Goal: Task Accomplishment & Management: Use online tool/utility

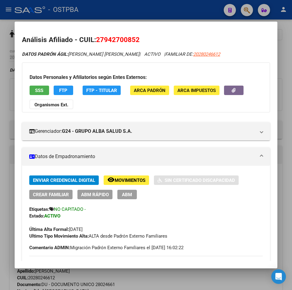
scroll to position [230, 0]
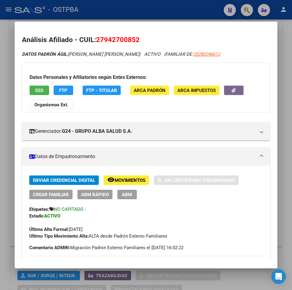
click at [279, 30] on div at bounding box center [146, 145] width 292 height 290
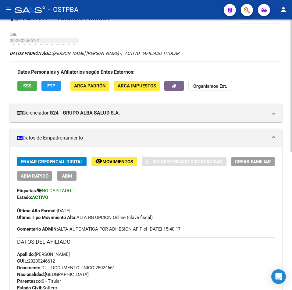
scroll to position [0, 0]
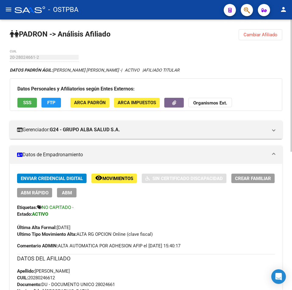
click at [247, 40] on button "Cambiar Afiliado" at bounding box center [261, 34] width 44 height 11
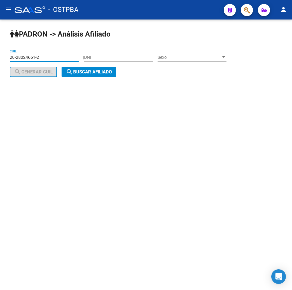
drag, startPoint x: 55, startPoint y: 55, endPoint x: 24, endPoint y: 60, distance: 31.2
click at [25, 59] on input "20-28024661-2" at bounding box center [44, 57] width 69 height 5
click at [53, 52] on div "20-28024661-2 CUIL" at bounding box center [44, 55] width 69 height 12
click at [67, 50] on div "20-28024661-2 CUIL" at bounding box center [44, 55] width 69 height 12
click at [72, 60] on input "20-28024661-2" at bounding box center [44, 57] width 69 height 5
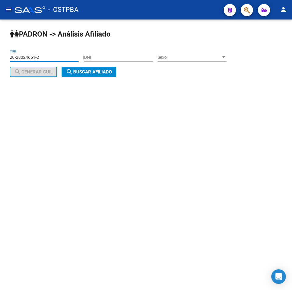
drag, startPoint x: 70, startPoint y: 60, endPoint x: 3, endPoint y: 61, distance: 67.4
click at [3, 61] on div "PADRON -> Análisis Afiliado 20-28024661-2 CUIL | DNI Sexo Sexo search Generar C…" at bounding box center [146, 58] width 292 height 77
paste input "43744995-7"
type input "20-43744995-7"
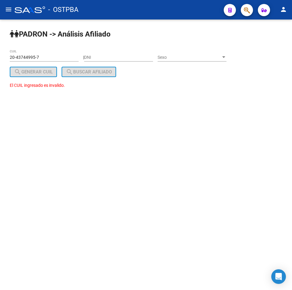
click at [65, 51] on div "20-43744995-7 CUIL" at bounding box center [44, 55] width 69 height 12
drag, startPoint x: 35, startPoint y: 59, endPoint x: 16, endPoint y: 57, distance: 19.3
click at [16, 57] on input "20-43744995-7" at bounding box center [44, 57] width 69 height 5
click at [125, 56] on input "DNI" at bounding box center [118, 57] width 69 height 5
paste input "43744995"
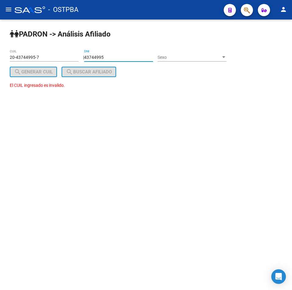
type input "43744995"
click at [183, 56] on span "Sexo" at bounding box center [189, 57] width 63 height 5
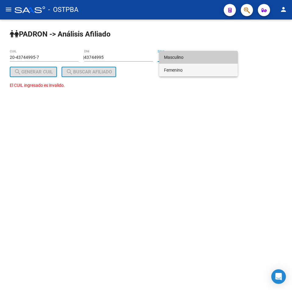
click at [187, 70] on span "Femenino" at bounding box center [198, 70] width 69 height 13
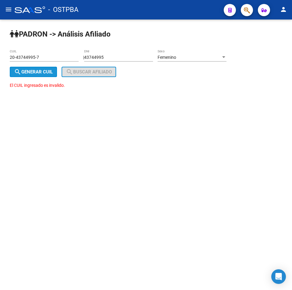
drag, startPoint x: 20, startPoint y: 72, endPoint x: 86, endPoint y: 69, distance: 66.8
click at [23, 72] on span "search Generar CUIL" at bounding box center [33, 71] width 39 height 5
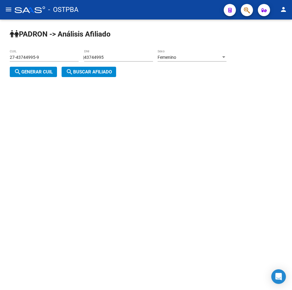
click at [93, 69] on span "search Buscar afiliado" at bounding box center [89, 71] width 46 height 5
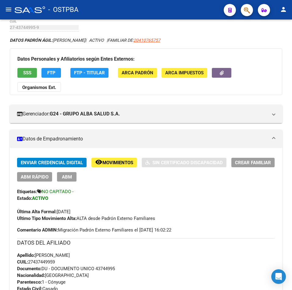
scroll to position [30, 0]
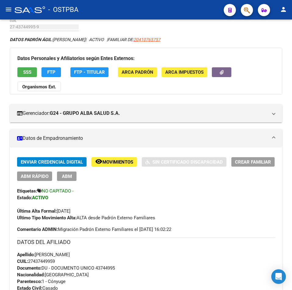
drag, startPoint x: 75, startPoint y: 265, endPoint x: 70, endPoint y: 264, distance: 4.9
click at [75, 265] on div "Apellido: [PERSON_NAME] CUIL: 27437449959 Documento: DU - DOCUMENTO UNICO 43744…" at bounding box center [146, 284] width 258 height 67
drag, startPoint x: 58, startPoint y: 263, endPoint x: 30, endPoint y: 263, distance: 27.4
click at [30, 263] on div "Apellido: [PERSON_NAME] CUIL: 27437449959 Documento: DU - DOCUMENTO UNICO 43744…" at bounding box center [146, 284] width 258 height 67
copy span "27437449959"
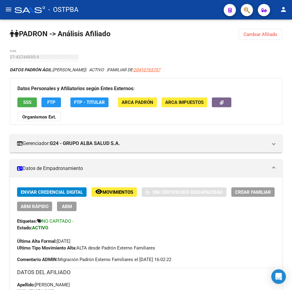
scroll to position [0, 0]
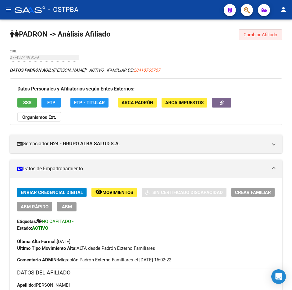
click at [260, 40] on button "Cambiar Afiliado" at bounding box center [261, 34] width 44 height 11
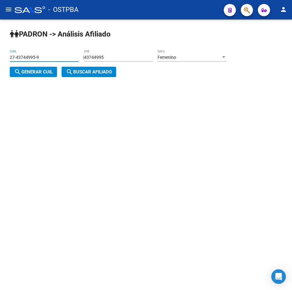
drag, startPoint x: 59, startPoint y: 58, endPoint x: 15, endPoint y: 79, distance: 49.2
click at [0, 77] on html "menu - OSTPBA person Firma Express Inicio Calendario SSS Instructivos Contacto …" at bounding box center [146, 145] width 292 height 290
paste input "70843904-0"
click at [101, 73] on span "search Buscar afiliado" at bounding box center [89, 71] width 46 height 5
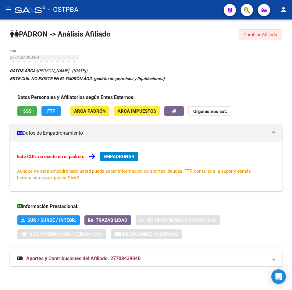
click at [251, 35] on span "Cambiar Afiliado" at bounding box center [261, 34] width 34 height 5
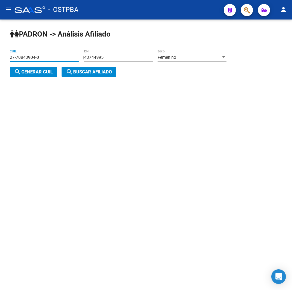
drag, startPoint x: 60, startPoint y: 56, endPoint x: 0, endPoint y: 54, distance: 60.4
click at [0, 54] on html "menu - OSTPBA person Firma Express Inicio Calendario SSS Instructivos Contacto …" at bounding box center [146, 145] width 292 height 290
paste input "51166241-4"
type input "27-51166241-4"
click at [89, 75] on span "search Buscar afiliado" at bounding box center [89, 71] width 46 height 5
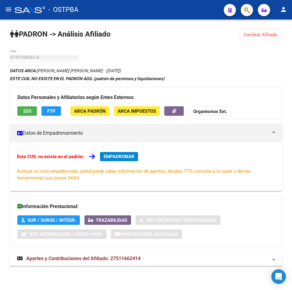
click at [143, 115] on button "ARCA Impuestos" at bounding box center [137, 110] width 46 height 9
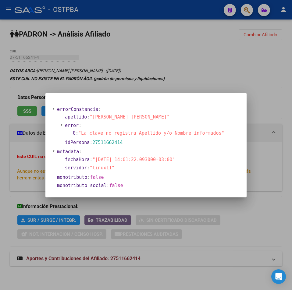
click at [207, 71] on div at bounding box center [146, 145] width 292 height 290
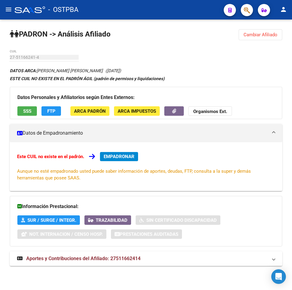
click at [85, 112] on span "ARCA Padrón" at bounding box center [90, 111] width 32 height 5
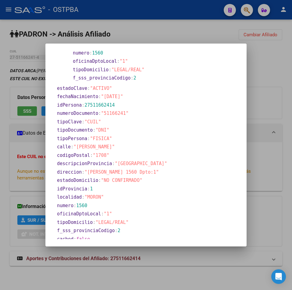
scroll to position [91, 0]
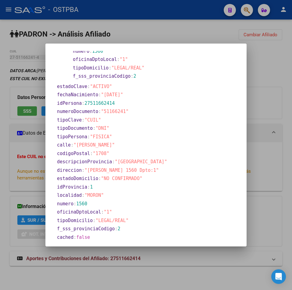
click at [254, 71] on div at bounding box center [146, 145] width 292 height 290
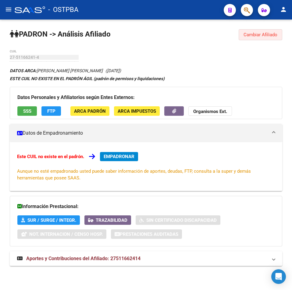
click at [251, 34] on span "Cambiar Afiliado" at bounding box center [261, 34] width 34 height 5
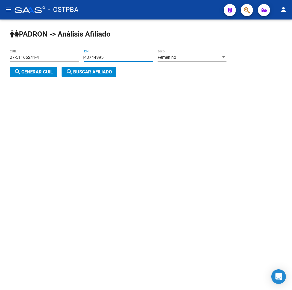
drag, startPoint x: 123, startPoint y: 55, endPoint x: 61, endPoint y: 58, distance: 61.3
click at [20, 56] on app-analisis-afiliado "PADRON -> Análisis Afiliado 27-51166241-4 CUIL | 43744995 DNI Femenino Sexo sea…" at bounding box center [120, 65] width 221 height 20
paste input "51166241"
type input "51166241"
click at [191, 61] on div "Femenino Sexo" at bounding box center [192, 55] width 69 height 12
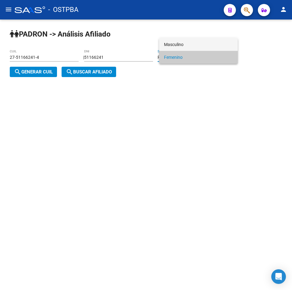
click at [183, 46] on span "Masculino" at bounding box center [198, 44] width 69 height 13
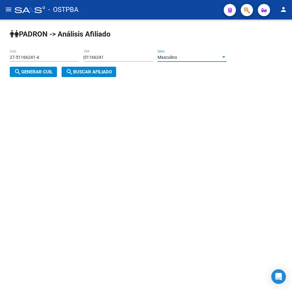
click at [38, 69] on span "search Generar CUIL" at bounding box center [33, 71] width 39 height 5
click at [100, 69] on button "search Buscar afiliado" at bounding box center [89, 72] width 55 height 10
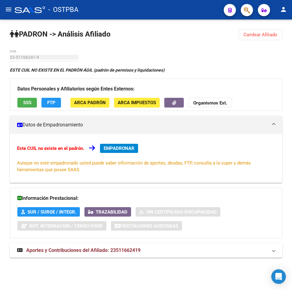
click at [255, 34] on span "Cambiar Afiliado" at bounding box center [261, 34] width 34 height 5
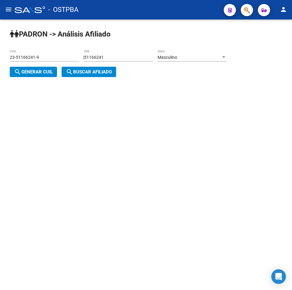
click at [198, 57] on div "Masculino" at bounding box center [189, 57] width 63 height 5
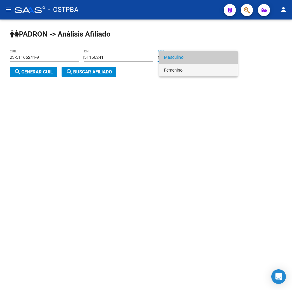
drag, startPoint x: 189, startPoint y: 69, endPoint x: 159, endPoint y: 73, distance: 30.1
click at [188, 70] on span "Femenino" at bounding box center [198, 70] width 69 height 13
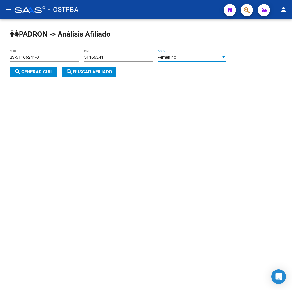
drag, startPoint x: 27, startPoint y: 71, endPoint x: 106, endPoint y: 72, distance: 78.6
click at [35, 71] on span "search Generar CUIL" at bounding box center [33, 71] width 39 height 5
type input "27-51166241-4"
click at [108, 72] on span "search Buscar afiliado" at bounding box center [89, 71] width 46 height 5
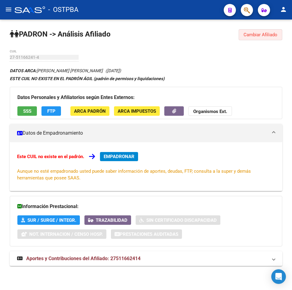
drag, startPoint x: 267, startPoint y: 31, endPoint x: 143, endPoint y: 43, distance: 125.2
click at [267, 31] on button "Cambiar Afiliado" at bounding box center [261, 34] width 44 height 11
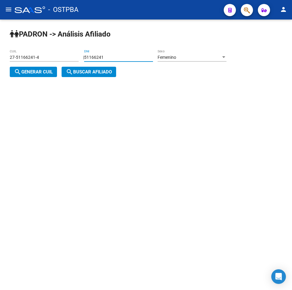
drag, startPoint x: 143, startPoint y: 58, endPoint x: 24, endPoint y: 56, distance: 118.6
click at [24, 56] on app-analisis-afiliado "PADRON -> Análisis Afiliado 27-51166241-4 CUIL | 51166241 DNI Femenino Sexo sea…" at bounding box center [120, 65] width 221 height 20
paste input "770843904"
click at [190, 60] on div "Femenino Sexo" at bounding box center [192, 55] width 69 height 12
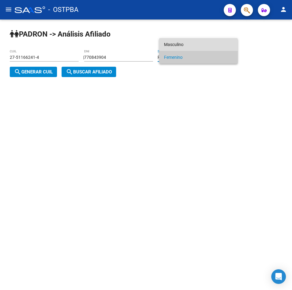
click at [190, 42] on span "Masculino" at bounding box center [198, 44] width 69 height 13
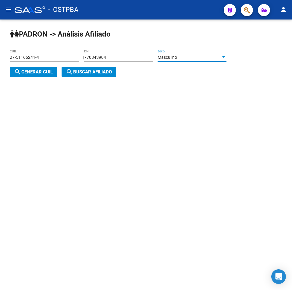
drag, startPoint x: 41, startPoint y: 70, endPoint x: 64, endPoint y: 70, distance: 23.2
click at [42, 70] on span "search Generar CUIL" at bounding box center [33, 71] width 39 height 5
click at [101, 57] on input "770843904" at bounding box center [118, 57] width 69 height 5
click at [93, 56] on input "770843904" at bounding box center [118, 57] width 69 height 5
type input "70843904"
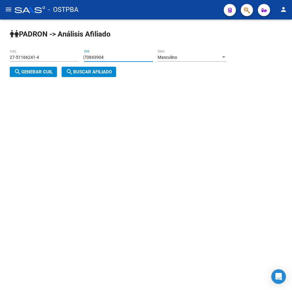
click at [41, 71] on span "search Generar CUIL" at bounding box center [33, 71] width 39 height 5
click at [97, 70] on span "search Buscar afiliado" at bounding box center [89, 71] width 46 height 5
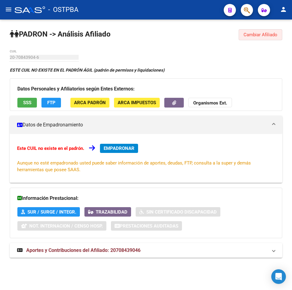
click at [257, 31] on button "Cambiar Afiliado" at bounding box center [261, 34] width 44 height 11
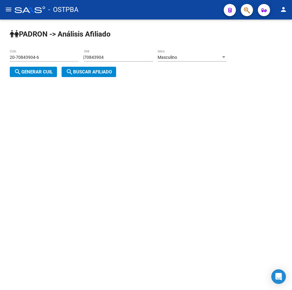
click at [179, 60] on div "Masculino" at bounding box center [189, 57] width 63 height 5
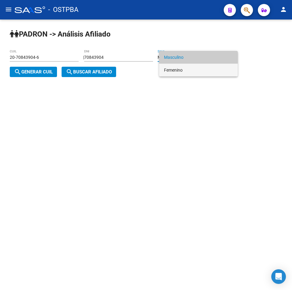
drag, startPoint x: 179, startPoint y: 71, endPoint x: 72, endPoint y: 72, distance: 107.0
click at [179, 71] on span "Femenino" at bounding box center [198, 70] width 69 height 13
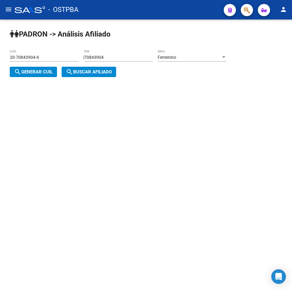
drag, startPoint x: 6, startPoint y: 69, endPoint x: 11, endPoint y: 68, distance: 5.2
click at [9, 68] on div "PADRON -> Análisis Afiliado 20-70843904-6 CUIL | 70843904 DNI Femenino Sexo sea…" at bounding box center [146, 58] width 292 height 77
click at [17, 68] on mat-icon "search" at bounding box center [17, 71] width 7 height 7
type input "27-70843904-0"
click at [79, 73] on span "search Buscar afiliado" at bounding box center [89, 71] width 46 height 5
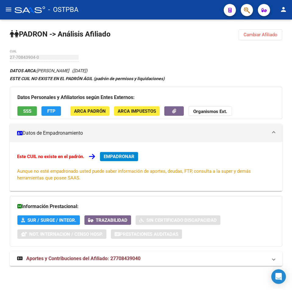
click at [265, 37] on button "Cambiar Afiliado" at bounding box center [261, 34] width 44 height 11
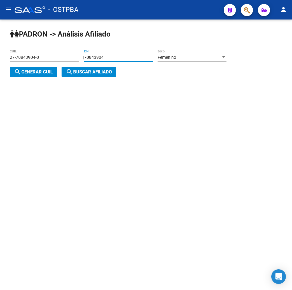
drag, startPoint x: 87, startPoint y: 59, endPoint x: 0, endPoint y: 59, distance: 87.8
click at [0, 59] on html "menu - OSTPBA person Firma Express Inicio Calendario SSS Instructivos Contacto …" at bounding box center [146, 145] width 292 height 290
paste input "48639879"
type input "48639879"
click at [176, 57] on span "Femenino" at bounding box center [167, 57] width 19 height 5
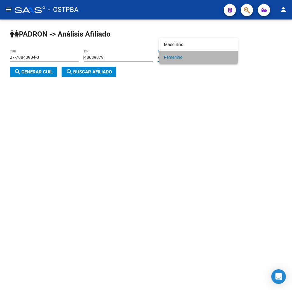
click at [171, 59] on span "Femenino" at bounding box center [198, 57] width 69 height 13
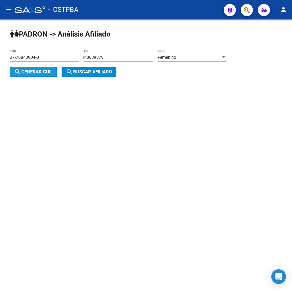
drag, startPoint x: 36, startPoint y: 70, endPoint x: 130, endPoint y: 73, distance: 93.3
click at [49, 70] on span "search Generar CUIL" at bounding box center [33, 71] width 39 height 5
type input "27-48639879-0"
click at [130, 73] on div "PADRON -> Análisis Afiliado 27-48639879-0 CUIL | 48639879 DNI Femenino Sexo sea…" at bounding box center [146, 58] width 292 height 77
click at [112, 71] on span "search Buscar afiliado" at bounding box center [89, 71] width 46 height 5
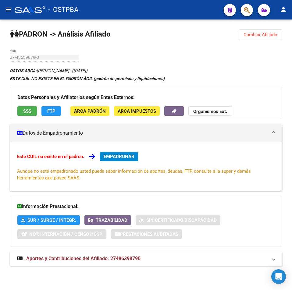
click at [249, 36] on span "Cambiar Afiliado" at bounding box center [261, 34] width 34 height 5
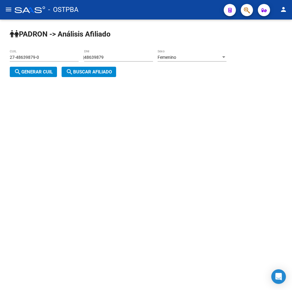
drag, startPoint x: 200, startPoint y: 113, endPoint x: 180, endPoint y: 69, distance: 47.9
click at [199, 111] on mat-sidenav-content "PADRON -> Análisis Afiliado 27-48639879-0 CUIL | 48639879 DNI Femenino Sexo sea…" at bounding box center [146, 155] width 292 height 271
drag, startPoint x: 140, startPoint y: 58, endPoint x: 92, endPoint y: 64, distance: 47.9
click at [2, 53] on div "PADRON -> Análisis Afiliado 27-48639879-0 CUIL | 48639879 DNI Femenino Sexo sea…" at bounding box center [146, 58] width 292 height 77
paste input "50545821"
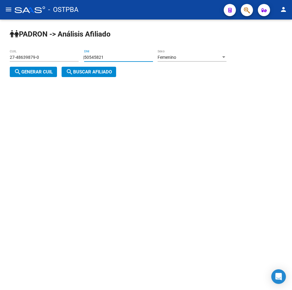
type input "50545821"
drag, startPoint x: 36, startPoint y: 70, endPoint x: 97, endPoint y: 69, distance: 61.6
click at [39, 70] on span "search Generar CUIL" at bounding box center [33, 71] width 39 height 5
type input "23-50545821-4"
click at [98, 69] on span "search Buscar afiliado" at bounding box center [89, 71] width 46 height 5
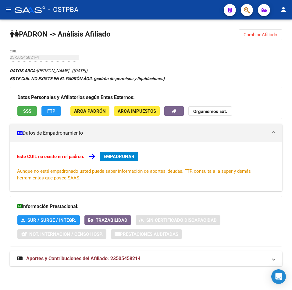
click at [267, 36] on span "Cambiar Afiliado" at bounding box center [261, 34] width 34 height 5
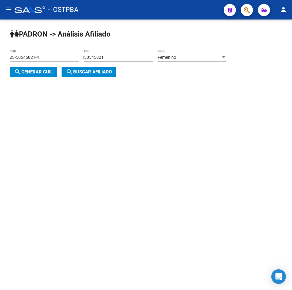
click at [116, 58] on input "50545821" at bounding box center [118, 57] width 69 height 5
drag, startPoint x: 116, startPoint y: 58, endPoint x: 181, endPoint y: 61, distance: 64.7
click at [55, 56] on app-analisis-afiliado "PADRON -> Análisis Afiliado 23-50545821-4 CUIL | 50545821 DNI Femenino Sexo sea…" at bounding box center [120, 65] width 221 height 20
paste input "8355868"
type input "58355868"
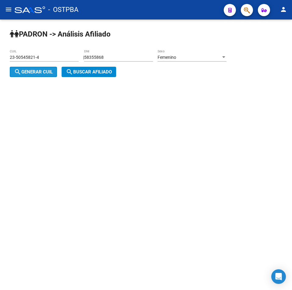
drag, startPoint x: 19, startPoint y: 71, endPoint x: 77, endPoint y: 71, distance: 57.6
click at [22, 71] on span "search Generar CUIL" at bounding box center [33, 71] width 39 height 5
click at [77, 71] on span "search Buscar afiliado" at bounding box center [89, 71] width 46 height 5
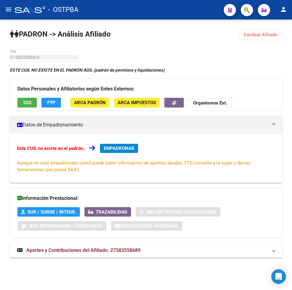
click at [258, 34] on span "Cambiar Afiliado" at bounding box center [261, 34] width 34 height 5
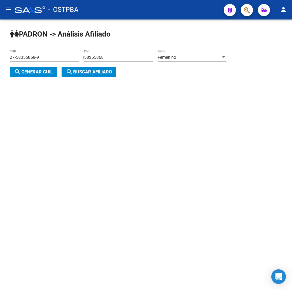
click at [176, 54] on div "Femenino Sexo" at bounding box center [192, 55] width 69 height 12
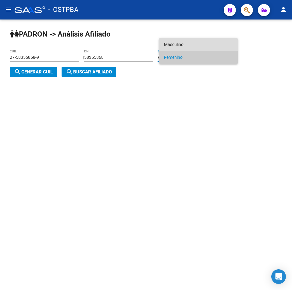
drag, startPoint x: 190, startPoint y: 44, endPoint x: 84, endPoint y: 69, distance: 108.5
click at [188, 44] on span "Masculino" at bounding box center [198, 44] width 69 height 13
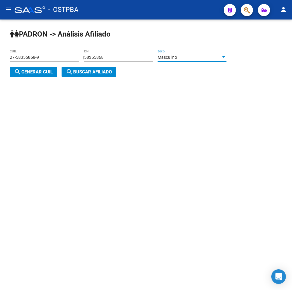
drag, startPoint x: 48, startPoint y: 70, endPoint x: 107, endPoint y: 69, distance: 59.1
click at [52, 69] on button "search Generar CUIL" at bounding box center [33, 72] width 47 height 10
type input "20-58355868-4"
click at [107, 69] on button "search Buscar afiliado" at bounding box center [89, 72] width 55 height 10
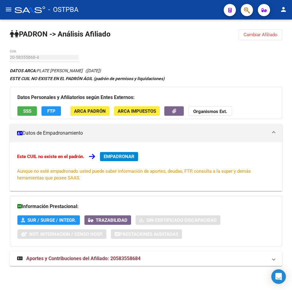
click at [276, 37] on span "Cambiar Afiliado" at bounding box center [261, 34] width 34 height 5
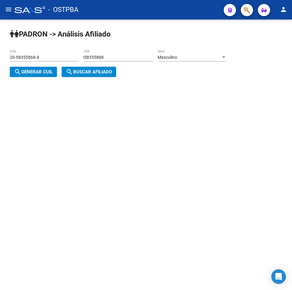
drag, startPoint x: 126, startPoint y: 54, endPoint x: 65, endPoint y: 57, distance: 61.7
click at [65, 57] on app-analisis-afiliado "PADRON -> Análisis Afiliado 20-58355868-4 CUIL | 58355868 DNI Masculino Sexo se…" at bounding box center [120, 65] width 221 height 20
click at [119, 57] on input "58355868" at bounding box center [118, 57] width 69 height 5
drag, startPoint x: 116, startPoint y: 58, endPoint x: 26, endPoint y: 57, distance: 89.9
click at [15, 57] on app-analisis-afiliado "PADRON -> Análisis Afiliado 20-58355868-4 CUIL | 58355868 DNI Masculino Sexo se…" at bounding box center [120, 65] width 221 height 20
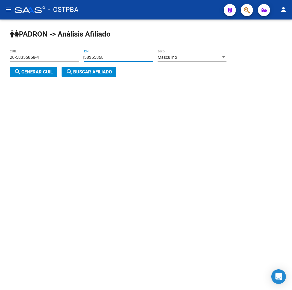
paste input "41209415"
type input "41209415"
click at [190, 54] on div "Masculino Sexo" at bounding box center [192, 55] width 69 height 12
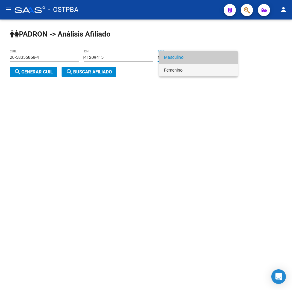
drag, startPoint x: 183, startPoint y: 70, endPoint x: 173, endPoint y: 71, distance: 10.4
click at [182, 71] on span "Femenino" at bounding box center [198, 70] width 69 height 13
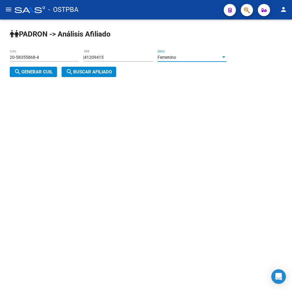
drag, startPoint x: 38, startPoint y: 72, endPoint x: 81, endPoint y: 72, distance: 43.6
click at [44, 71] on span "search Generar CUIL" at bounding box center [33, 71] width 39 height 5
type input "27-41209415-3"
click at [82, 72] on span "search Buscar afiliado" at bounding box center [89, 71] width 46 height 5
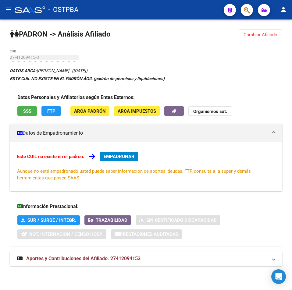
drag, startPoint x: 276, startPoint y: 36, endPoint x: 270, endPoint y: 37, distance: 6.7
click at [276, 36] on span "Cambiar Afiliado" at bounding box center [261, 34] width 34 height 5
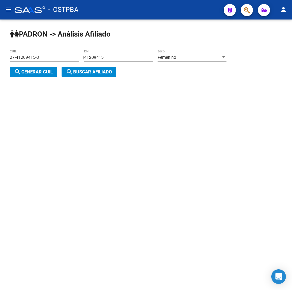
drag, startPoint x: 68, startPoint y: 57, endPoint x: 56, endPoint y: 57, distance: 11.9
click at [56, 57] on app-analisis-afiliado "PADRON -> Análisis Afiliado 27-41209415-3 CUIL | 41209415 DNI Femenino Sexo sea…" at bounding box center [120, 65] width 221 height 20
paste input "374499"
type input "43744995"
drag, startPoint x: 42, startPoint y: 69, endPoint x: 100, endPoint y: 76, distance: 58.0
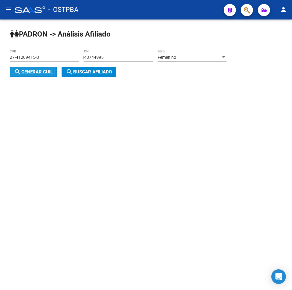
click at [47, 69] on button "search Generar CUIL" at bounding box center [33, 72] width 47 height 10
click at [100, 76] on button "search Buscar afiliado" at bounding box center [89, 72] width 55 height 10
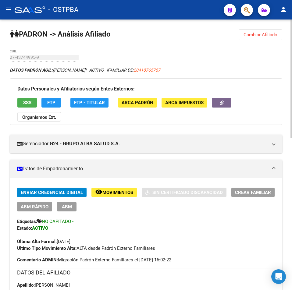
click at [247, 31] on button "Cambiar Afiliado" at bounding box center [261, 34] width 44 height 11
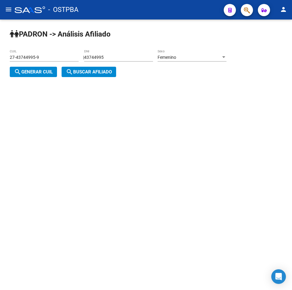
click at [65, 60] on div "27-43744995-9 CUIL" at bounding box center [44, 55] width 69 height 12
drag, startPoint x: 45, startPoint y: 46, endPoint x: 49, endPoint y: 57, distance: 11.8
click at [45, 47] on div "PADRON -> Análisis Afiliado 27-43744995-9 CUIL | 43744995 DNI Femenino Sexo sea…" at bounding box center [146, 58] width 292 height 77
drag, startPoint x: 55, startPoint y: 60, endPoint x: 67, endPoint y: 69, distance: 15.6
click at [2, 59] on div "PADRON -> Análisis Afiliado 27-43744995-9 CUIL | 43744995 DNI Femenino Sexo sea…" at bounding box center [146, 58] width 292 height 77
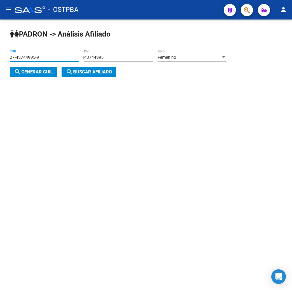
paste input "59805171-8"
type input "27-59805171-8"
click at [96, 74] on span "search Buscar afiliado" at bounding box center [89, 71] width 46 height 5
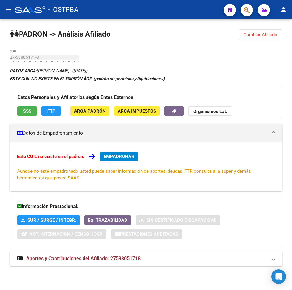
click at [267, 36] on span "Cambiar Afiliado" at bounding box center [261, 34] width 34 height 5
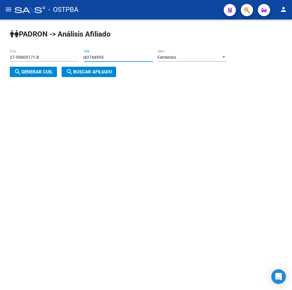
drag, startPoint x: 126, startPoint y: 59, endPoint x: 23, endPoint y: 62, distance: 103.4
click at [22, 62] on app-analisis-afiliado "PADRON -> Análisis Afiliado 27-59805171-8 CUIL | 43744995 DNI Femenino Sexo sea…" at bounding box center [120, 65] width 221 height 20
paste input "59805171"
type input "59805171"
click at [39, 72] on span "search Generar CUIL" at bounding box center [33, 71] width 39 height 5
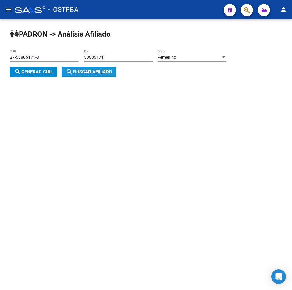
click at [100, 73] on span "search Buscar afiliado" at bounding box center [89, 71] width 46 height 5
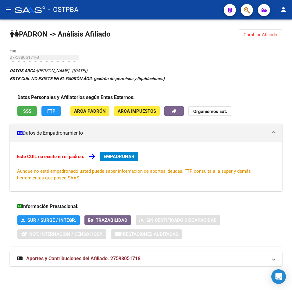
drag, startPoint x: 265, startPoint y: 34, endPoint x: 178, endPoint y: 42, distance: 87.8
click at [264, 34] on span "Cambiar Afiliado" at bounding box center [261, 34] width 34 height 5
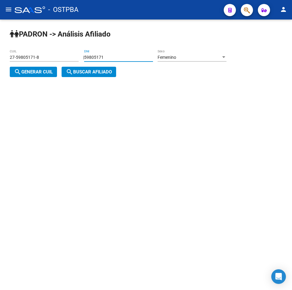
click at [124, 56] on input "59805171" at bounding box center [118, 57] width 69 height 5
drag, startPoint x: 111, startPoint y: 58, endPoint x: 32, endPoint y: 58, distance: 79.2
click at [33, 58] on app-analisis-afiliado "PADRON -> Análisis Afiliado 27-59805171-8 CUIL | 59805171 DNI Femenino Sexo sea…" at bounding box center [120, 65] width 221 height 20
paste input "17836450"
type input "17836450"
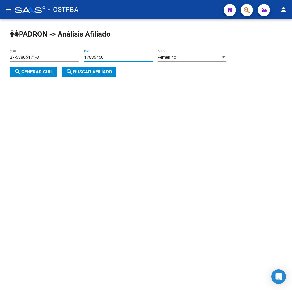
drag, startPoint x: 42, startPoint y: 69, endPoint x: 52, endPoint y: 69, distance: 10.1
click at [43, 69] on button "search Generar CUIL" at bounding box center [33, 72] width 47 height 10
click at [93, 76] on button "search Buscar afiliado" at bounding box center [89, 72] width 55 height 10
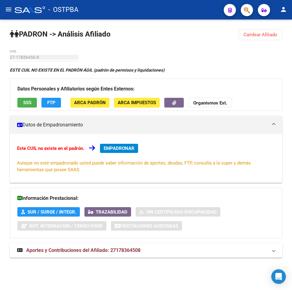
click at [258, 35] on span "Cambiar Afiliado" at bounding box center [261, 34] width 34 height 5
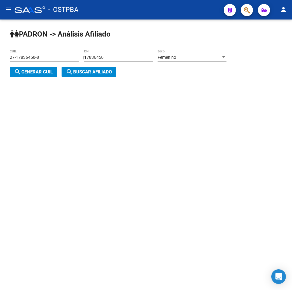
click at [196, 60] on div "Femenino Sexo" at bounding box center [192, 55] width 69 height 12
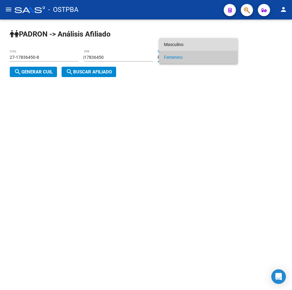
click at [186, 44] on span "Masculino" at bounding box center [198, 44] width 69 height 13
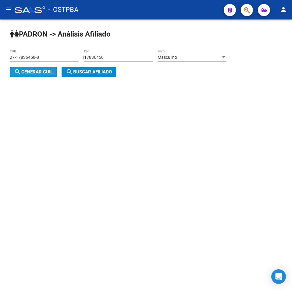
drag, startPoint x: 43, startPoint y: 71, endPoint x: 135, endPoint y: 85, distance: 93.0
click at [43, 72] on span "search Generar CUIL" at bounding box center [33, 71] width 39 height 5
type input "20-17836450-3"
click at [97, 72] on span "search Buscar afiliado" at bounding box center [89, 71] width 46 height 5
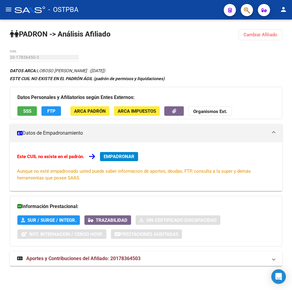
drag, startPoint x: 261, startPoint y: 30, endPoint x: 223, endPoint y: 46, distance: 41.1
click at [261, 30] on button "Cambiar Afiliado" at bounding box center [261, 34] width 44 height 11
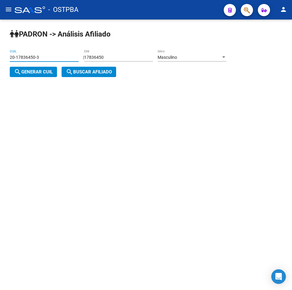
click at [66, 56] on input "20-17836450-3" at bounding box center [44, 57] width 69 height 5
click at [131, 58] on input "17836450" at bounding box center [118, 57] width 69 height 5
drag, startPoint x: 131, startPoint y: 58, endPoint x: 0, endPoint y: 61, distance: 131.1
click at [0, 61] on html "menu - OSTPBA person Firma Express Inicio Calendario SSS Instructivos Contacto …" at bounding box center [146, 145] width 292 height 290
paste input "55756128"
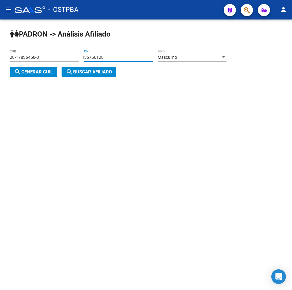
type input "55756128"
click at [179, 52] on div "Masculino Sexo" at bounding box center [192, 55] width 69 height 12
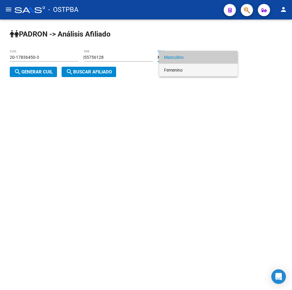
click at [182, 66] on span "Femenino" at bounding box center [198, 70] width 69 height 13
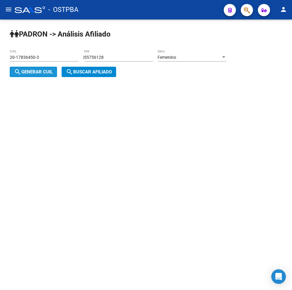
drag, startPoint x: 45, startPoint y: 72, endPoint x: 104, endPoint y: 73, distance: 59.4
click at [46, 72] on span "search Generar CUIL" at bounding box center [33, 71] width 39 height 5
type input "27-55756128-0"
click at [106, 74] on span "search Buscar afiliado" at bounding box center [89, 71] width 46 height 5
